Goal: Check status: Check status

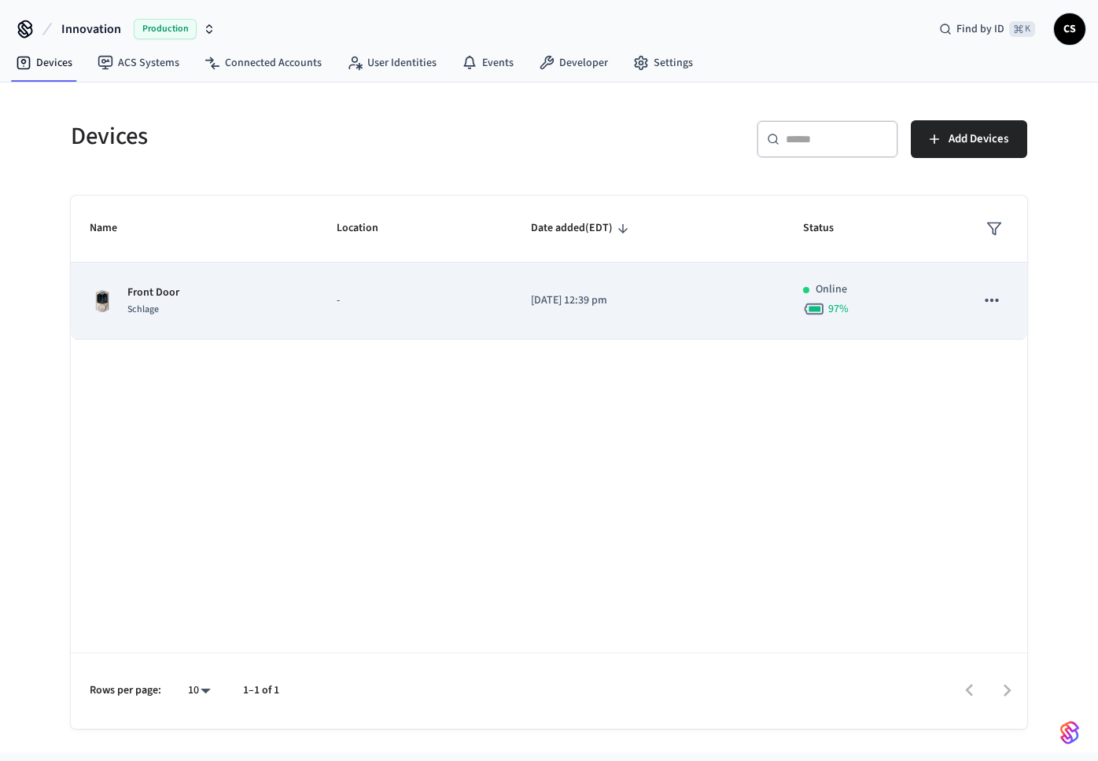
click at [160, 311] on div "Schlage" at bounding box center [153, 309] width 52 height 17
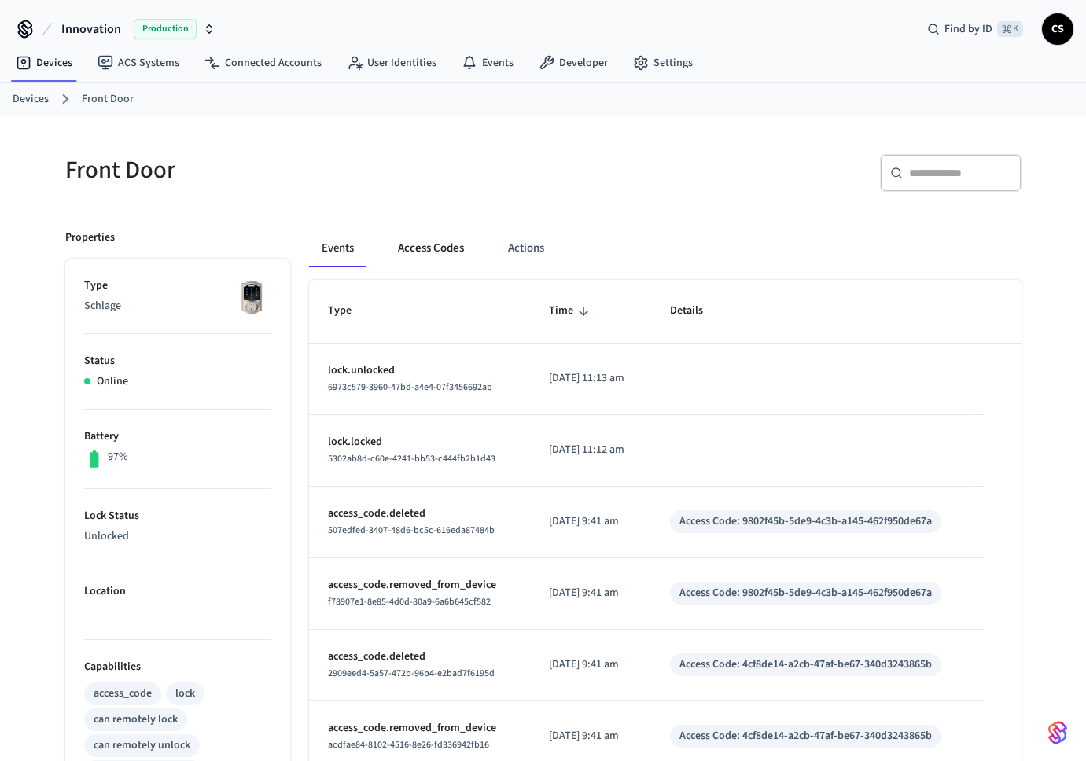
click at [439, 249] on button "Access Codes" at bounding box center [430, 249] width 91 height 38
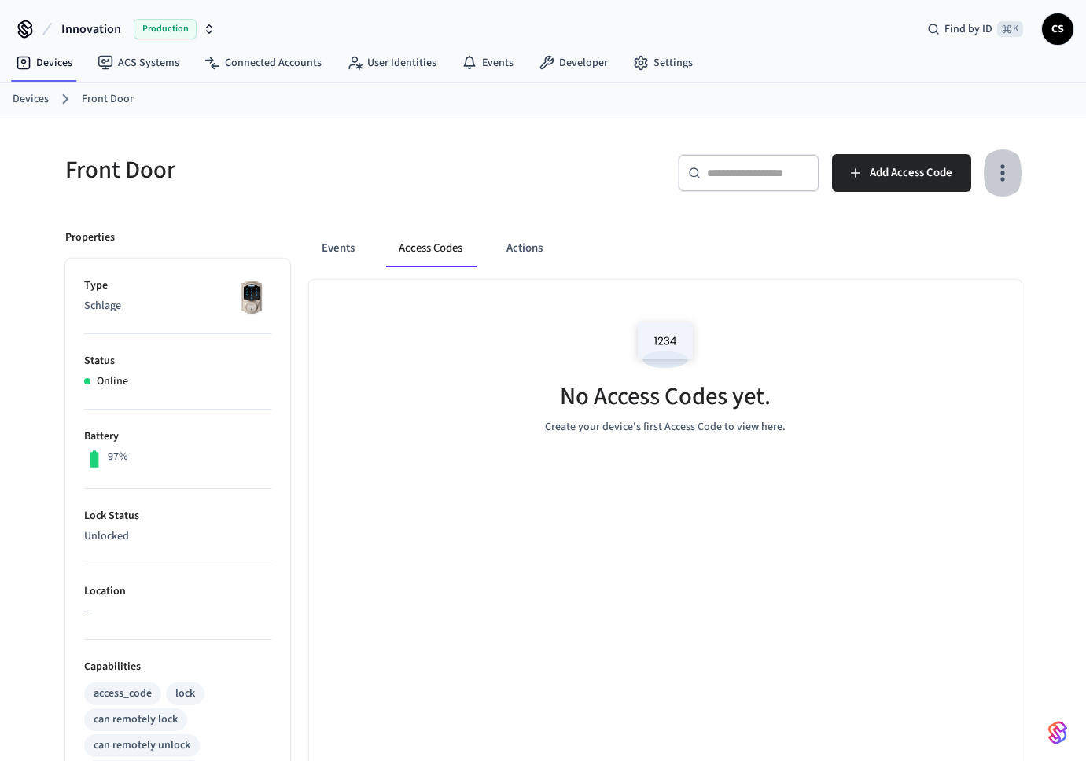
click at [1002, 166] on icon "button" at bounding box center [1002, 173] width 4 height 17
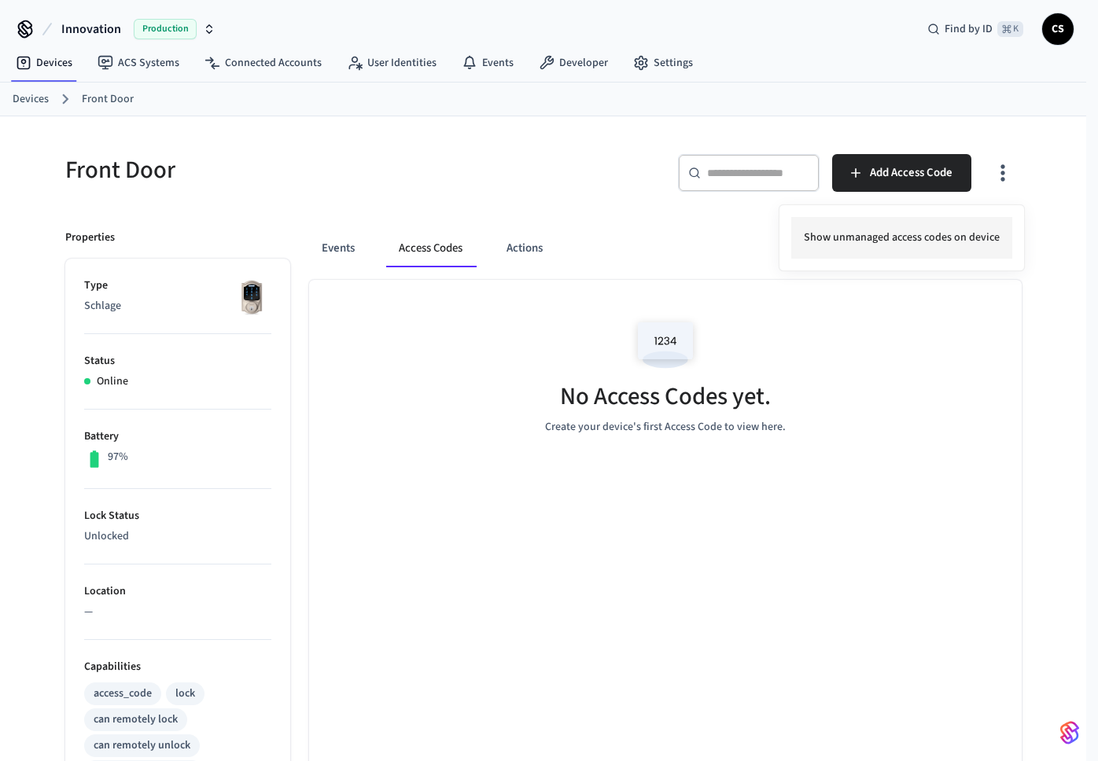
click at [970, 245] on li "Show unmanaged access codes on device" at bounding box center [901, 238] width 221 height 42
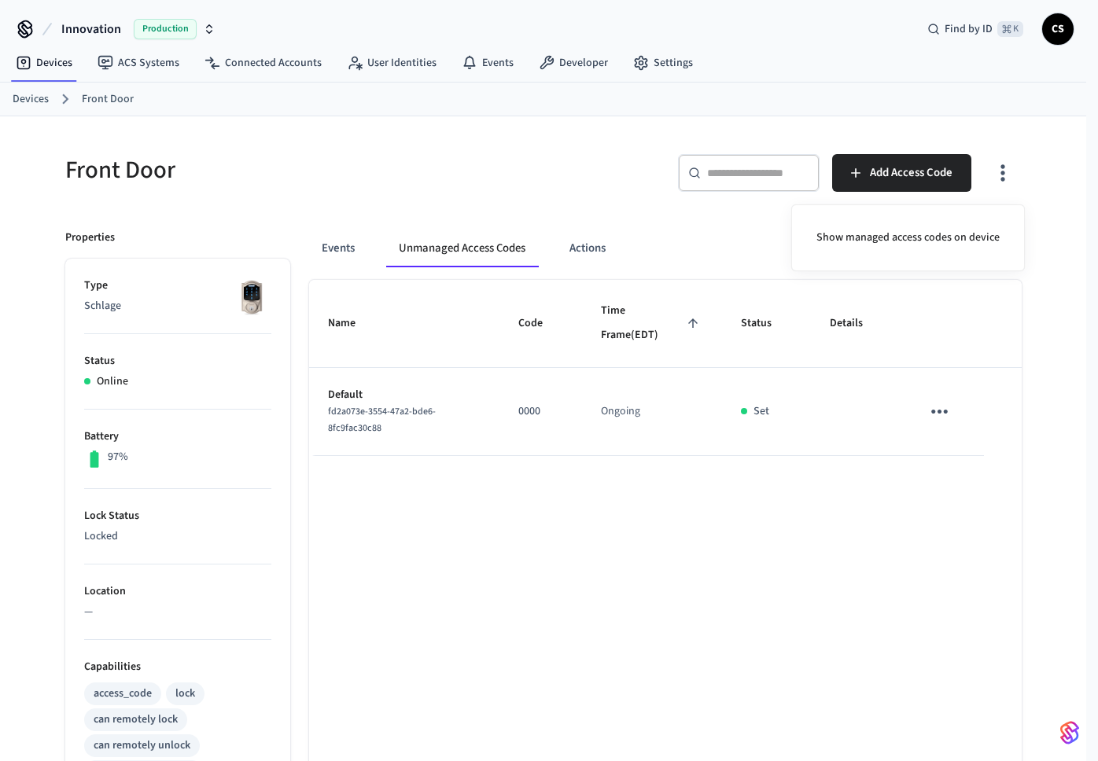
click at [588, 251] on div at bounding box center [549, 380] width 1098 height 761
